Goal: Task Accomplishment & Management: Use online tool/utility

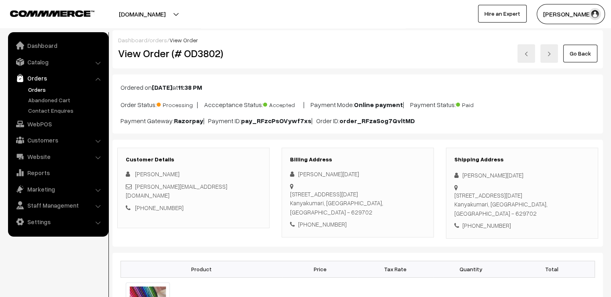
click at [583, 52] on link "Go Back" at bounding box center [581, 54] width 34 height 18
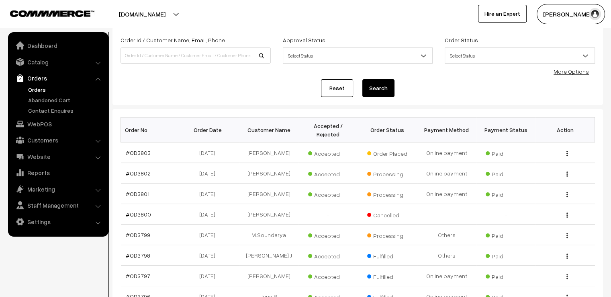
scroll to position [48, 0]
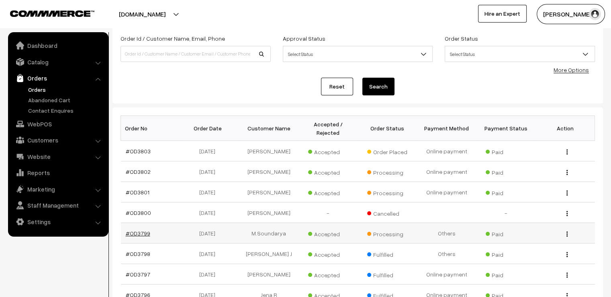
click at [146, 230] on link "#OD3799" at bounding box center [138, 233] width 25 height 7
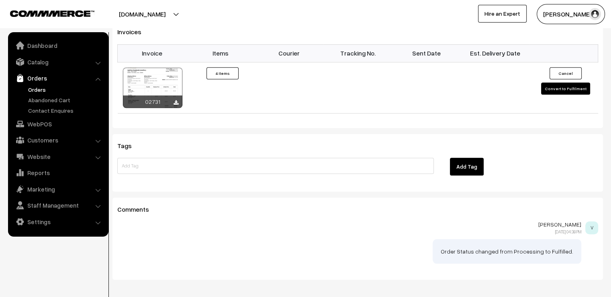
scroll to position [674, 0]
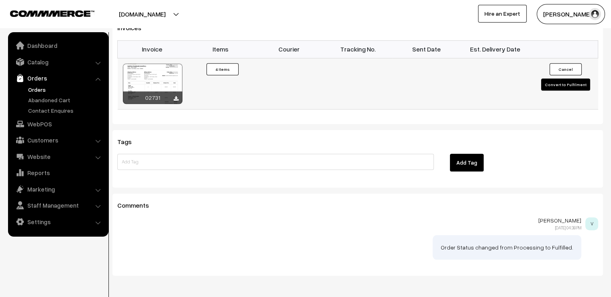
click at [549, 78] on button "Convert to Fulfilment" at bounding box center [566, 84] width 49 height 12
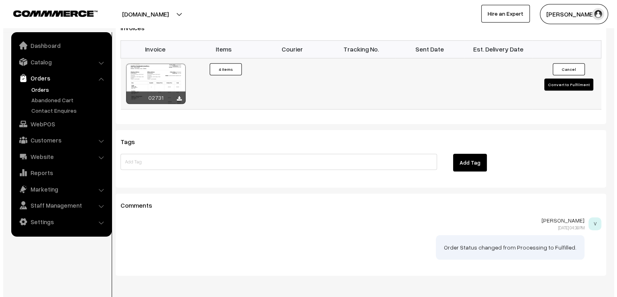
scroll to position [676, 0]
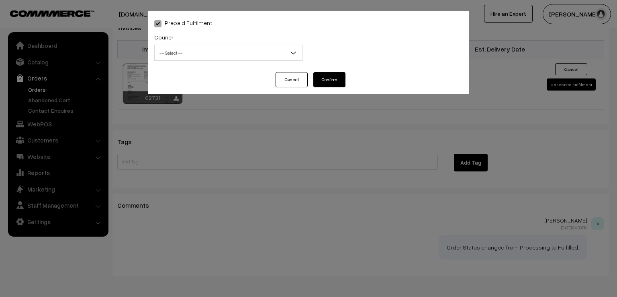
click at [223, 58] on span "-- Select --" at bounding box center [229, 53] width 148 height 14
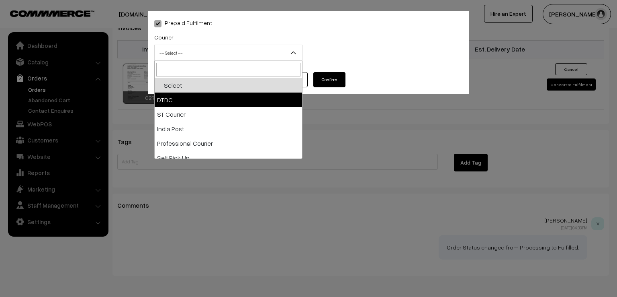
select select "1"
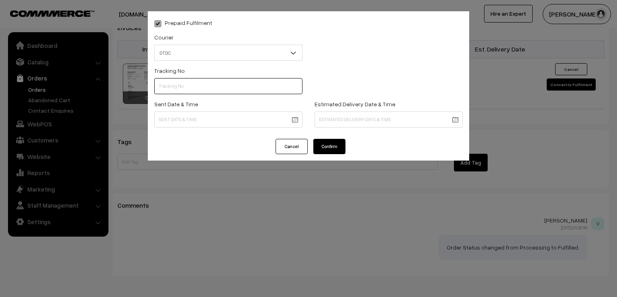
click at [202, 90] on input "text" at bounding box center [228, 86] width 148 height 16
type input "d"
type input "D1007555934"
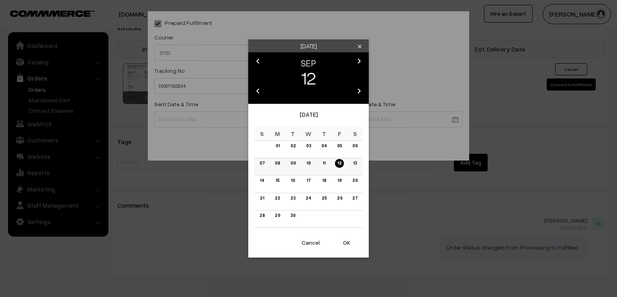
click at [312, 162] on link "10" at bounding box center [308, 163] width 9 height 8
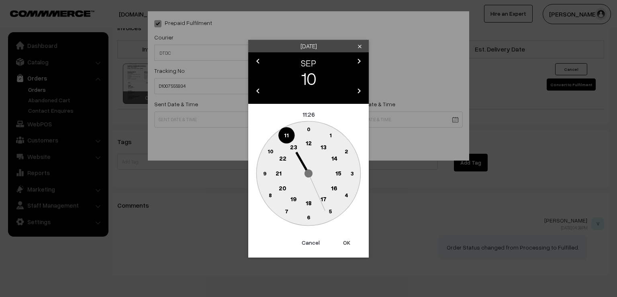
click at [262, 175] on circle at bounding box center [264, 173] width 16 height 16
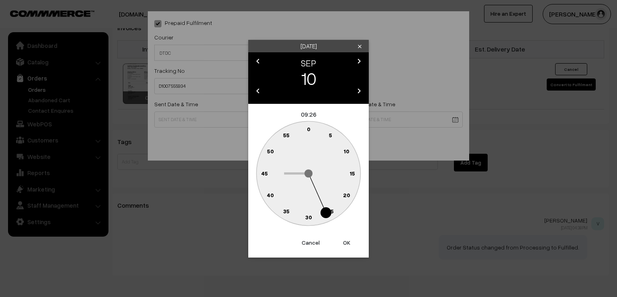
click at [309, 131] on text "0" at bounding box center [309, 128] width 4 height 7
type input "10-09-2025 09:00"
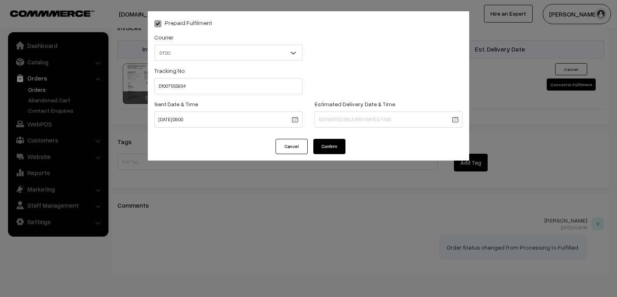
click at [325, 145] on button "Confirm" at bounding box center [330, 146] width 32 height 15
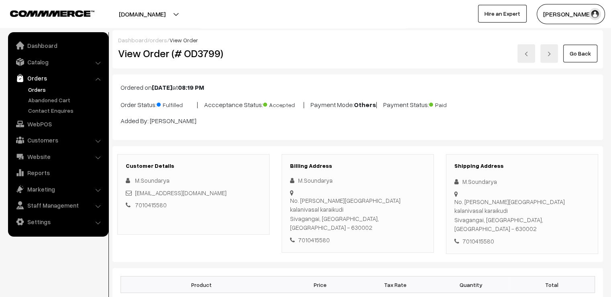
click at [571, 49] on link "Go Back" at bounding box center [581, 54] width 34 height 18
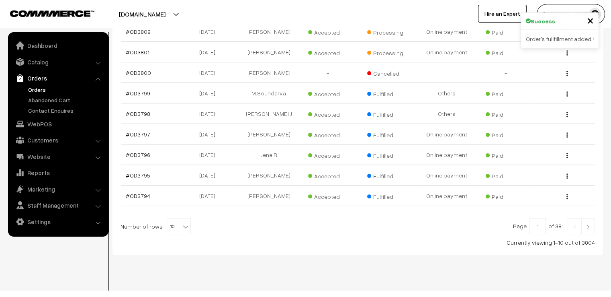
scroll to position [189, 0]
click at [169, 218] on span "10" at bounding box center [178, 226] width 23 height 16
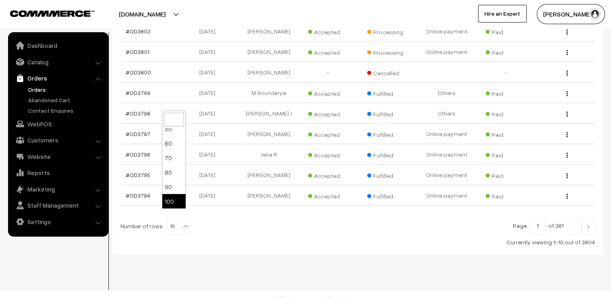
select select "100"
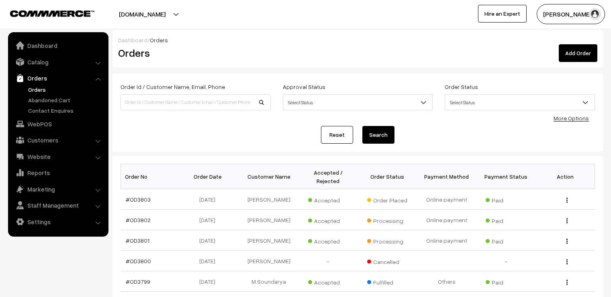
scroll to position [272, 0]
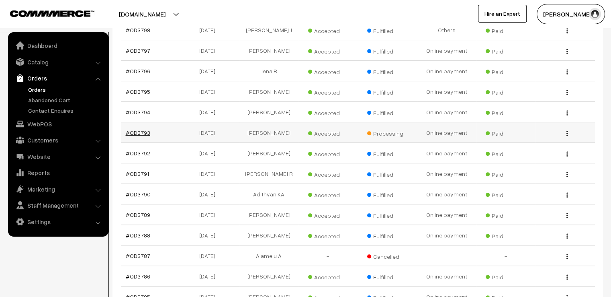
click at [145, 129] on link "#OD3793" at bounding box center [138, 132] width 25 height 7
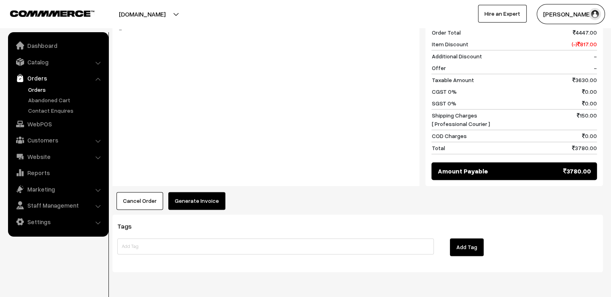
scroll to position [1127, 0]
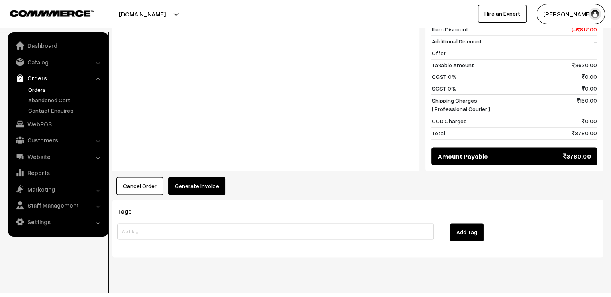
click at [192, 177] on button "Generate Invoice" at bounding box center [196, 186] width 57 height 18
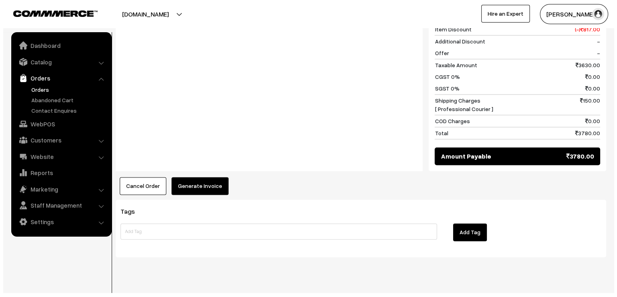
scroll to position [1137, 0]
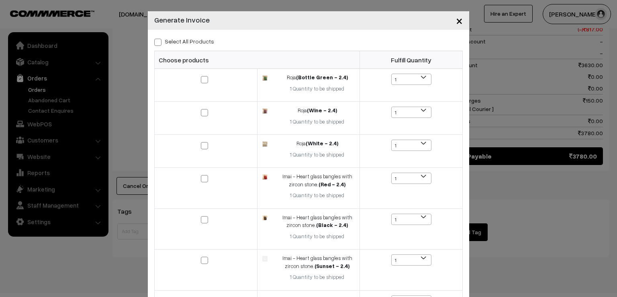
click at [154, 44] on span at bounding box center [157, 42] width 7 height 7
click at [154, 43] on input "Select All Products" at bounding box center [156, 40] width 5 height 5
checkbox input "true"
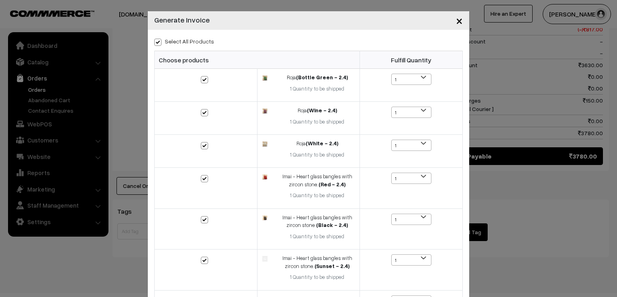
checkbox input "true"
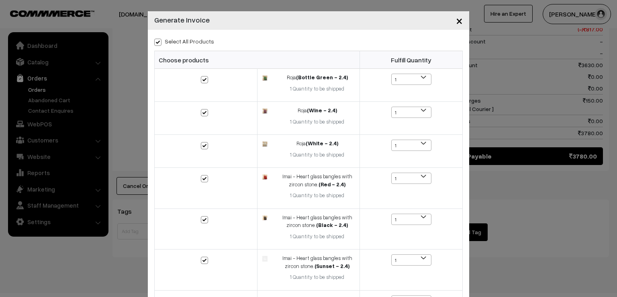
checkbox input "true"
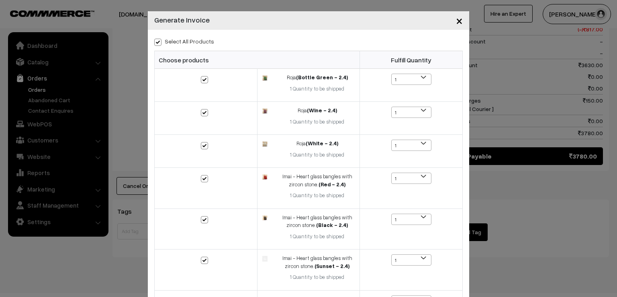
checkbox input "true"
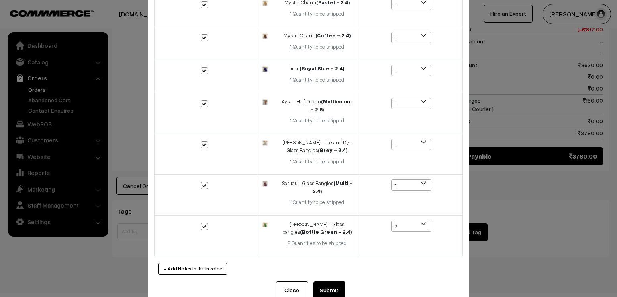
scroll to position [388, 0]
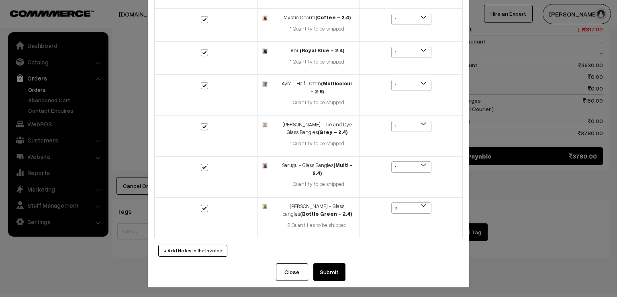
click at [320, 267] on button "Submit" at bounding box center [330, 272] width 32 height 18
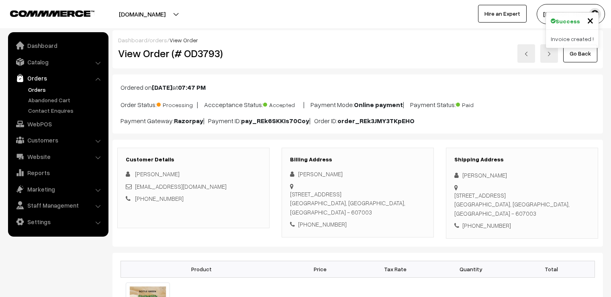
scroll to position [1126, 0]
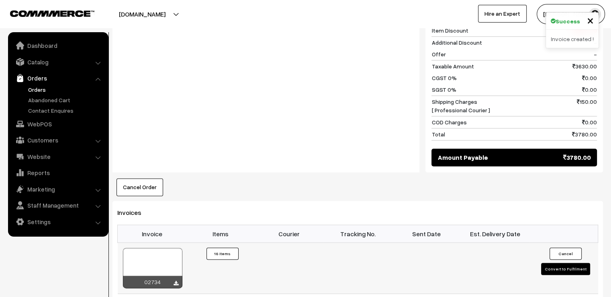
click at [572, 263] on button "Convert to Fulfilment" at bounding box center [566, 269] width 49 height 12
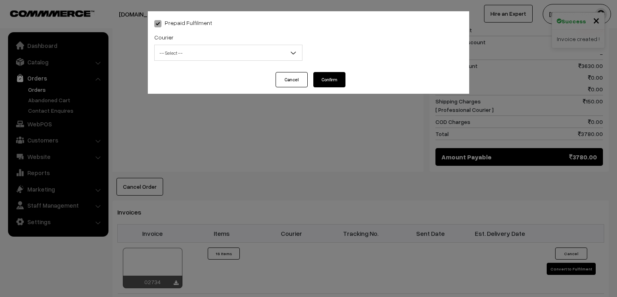
scroll to position [1137, 0]
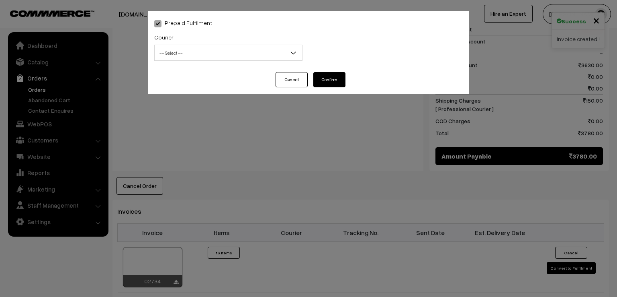
click at [201, 52] on span "-- Select --" at bounding box center [229, 53] width 148 height 14
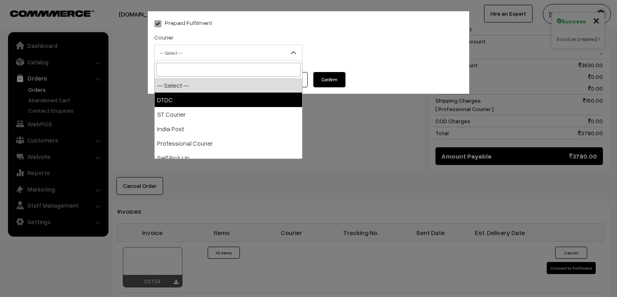
select select "1"
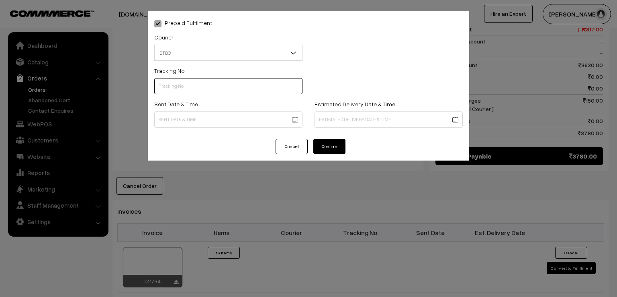
click at [188, 78] on input "text" at bounding box center [228, 86] width 148 height 16
type input "D1005289079"
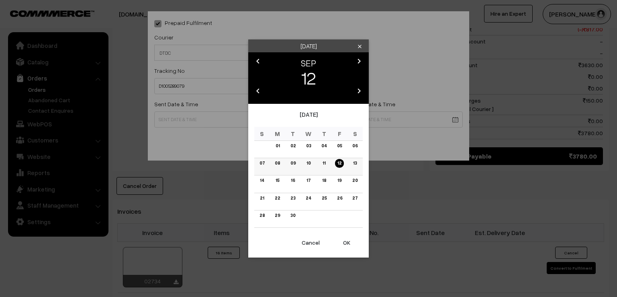
click at [310, 164] on link "10" at bounding box center [308, 163] width 9 height 8
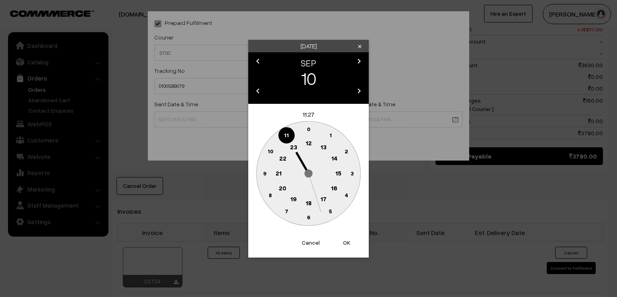
click at [270, 174] on circle at bounding box center [264, 173] width 16 height 16
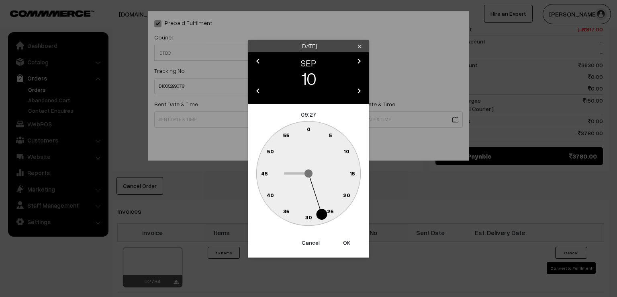
click at [308, 126] on text "0" at bounding box center [309, 128] width 4 height 7
type input "10-09-2025 09:00"
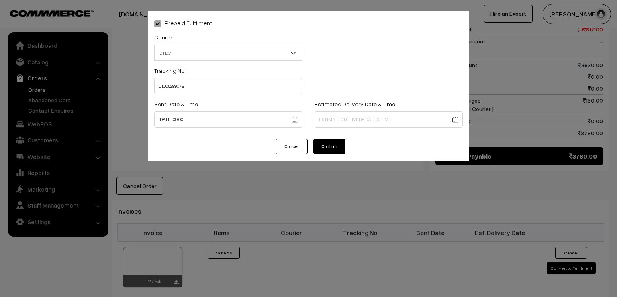
click at [322, 142] on button "Confirm" at bounding box center [330, 146] width 32 height 15
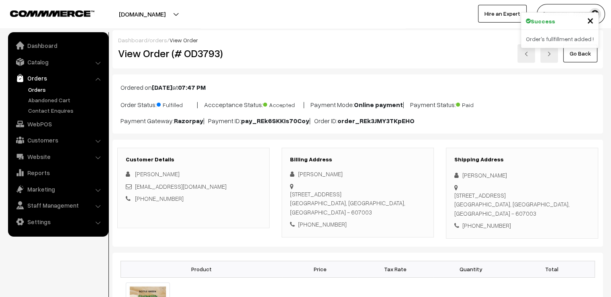
click at [574, 53] on link "Go Back" at bounding box center [581, 54] width 34 height 18
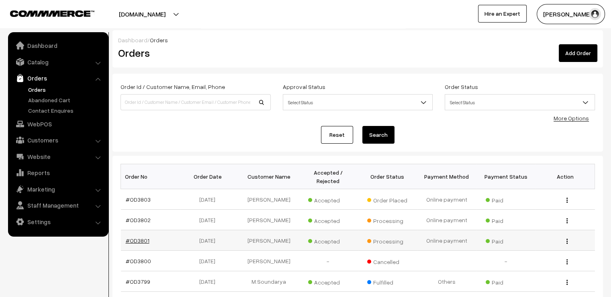
click at [141, 237] on link "#OD3801" at bounding box center [138, 240] width 24 height 7
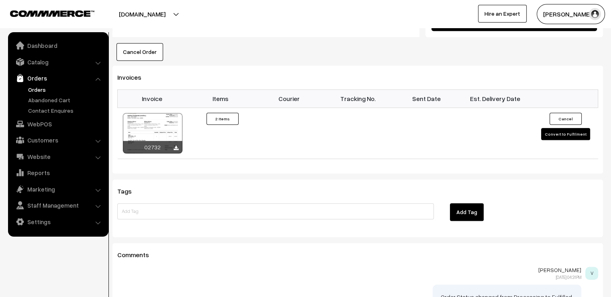
scroll to position [547, 0]
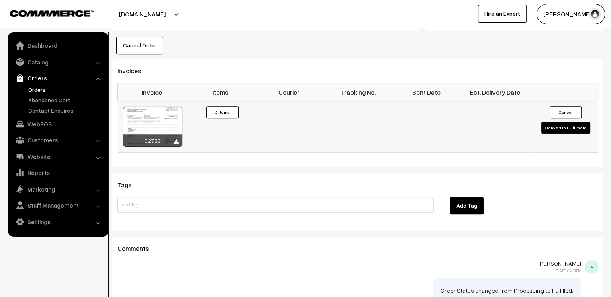
click at [556, 121] on button "Convert to Fulfilment" at bounding box center [566, 127] width 49 height 12
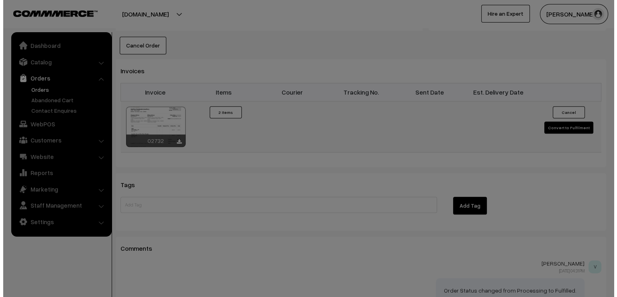
scroll to position [548, 0]
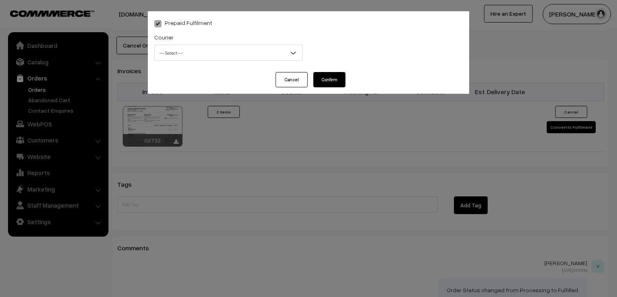
click at [182, 45] on span "-- Select --" at bounding box center [228, 53] width 148 height 16
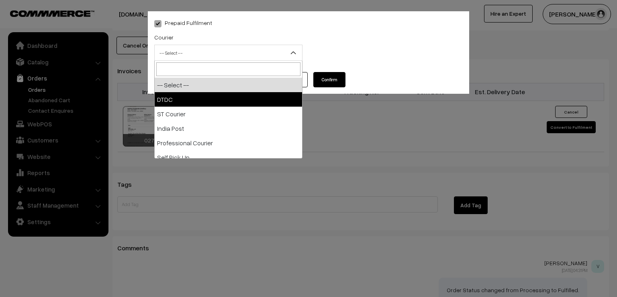
select select "1"
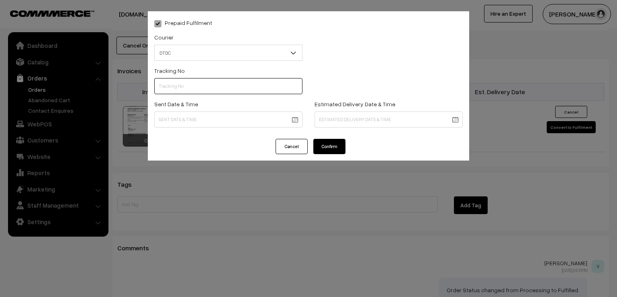
click at [190, 91] on input "text" at bounding box center [228, 86] width 148 height 16
type input "7X108420708"
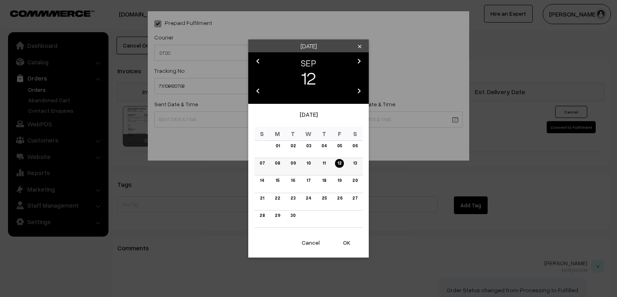
click at [322, 164] on link "11" at bounding box center [324, 163] width 8 height 8
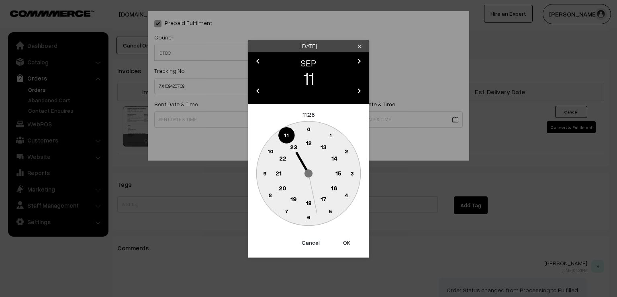
click at [262, 174] on circle at bounding box center [264, 173] width 16 height 16
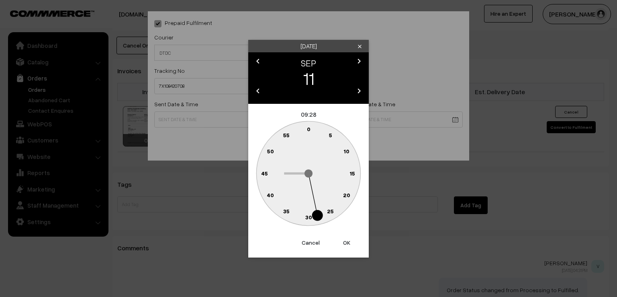
click at [308, 129] on text "0" at bounding box center [309, 128] width 4 height 7
type input "11-09-2025 09:00"
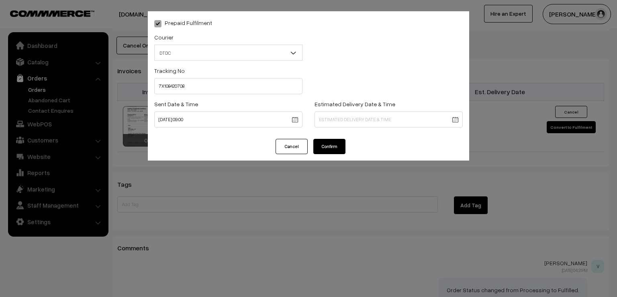
click at [329, 154] on div "Cancel Confirm" at bounding box center [309, 150] width 322 height 22
click at [328, 148] on button "Confirm" at bounding box center [330, 146] width 32 height 15
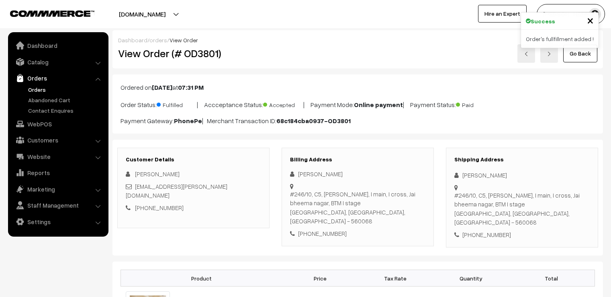
scroll to position [547, 0]
